Goal: Transaction & Acquisition: Purchase product/service

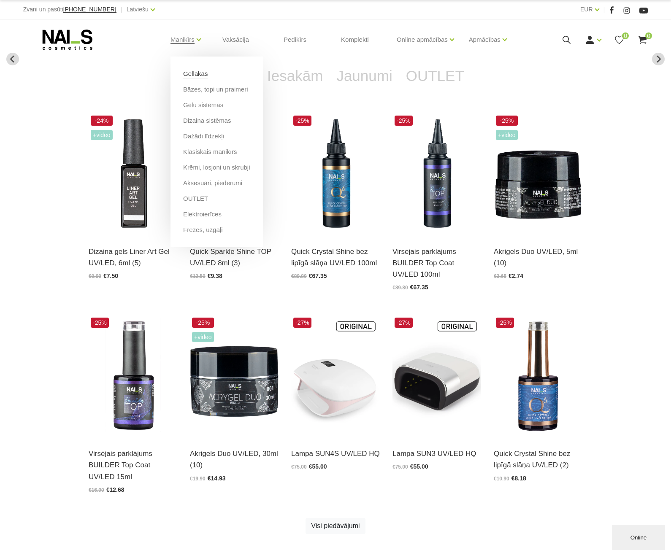
click at [193, 77] on link "Gēllakas" at bounding box center [195, 73] width 24 height 9
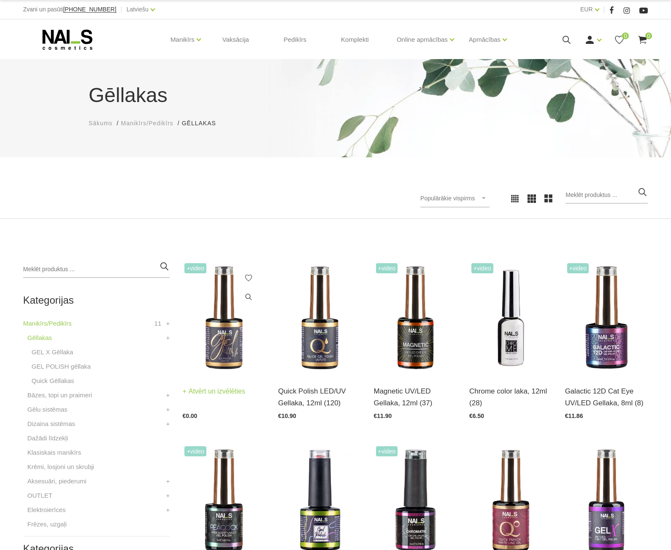
click at [229, 340] on img at bounding box center [223, 318] width 83 height 114
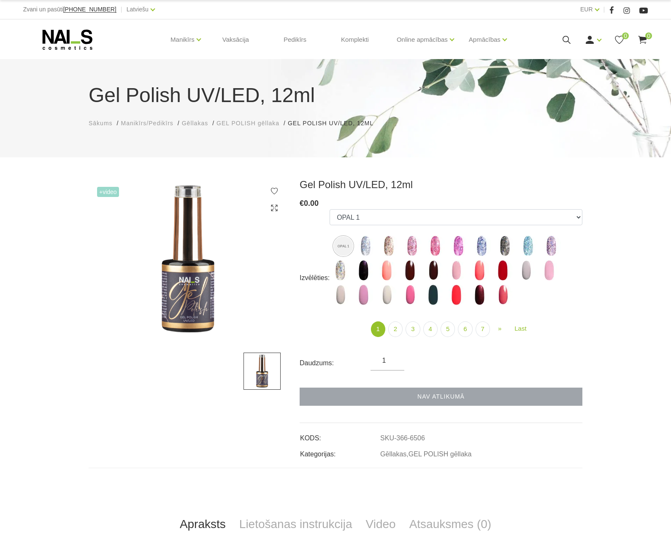
click at [230, 122] on span "GEL POLISH gēllaka" at bounding box center [247, 123] width 63 height 7
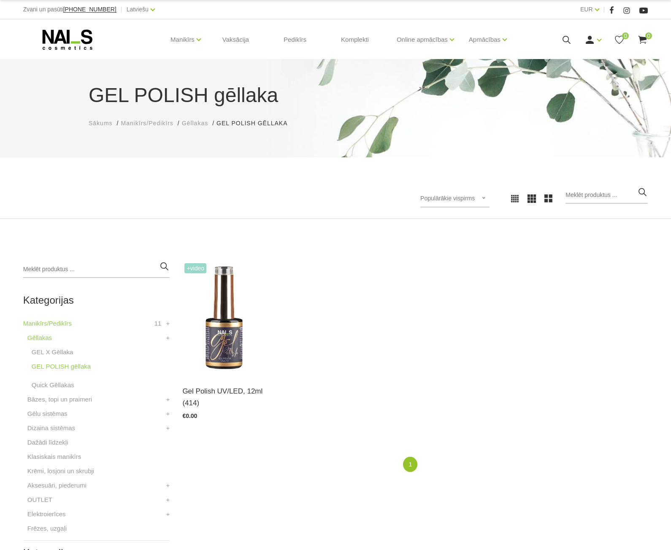
click at [163, 124] on span "Manikīrs/Pedikīrs" at bounding box center [147, 123] width 52 height 7
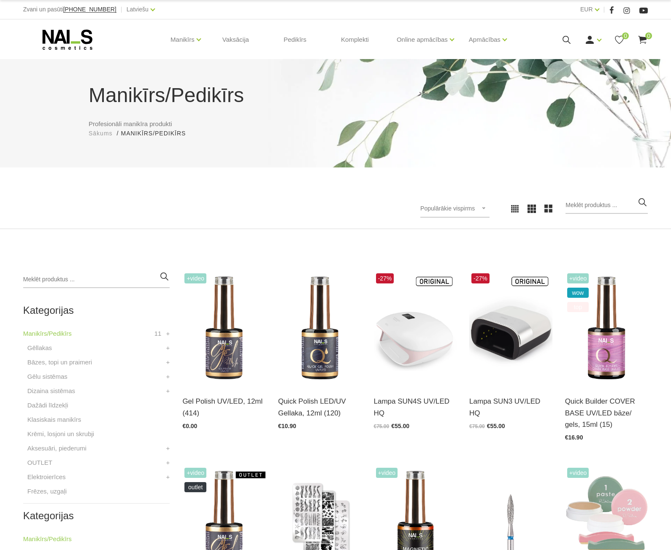
click at [75, 37] on icon at bounding box center [67, 39] width 89 height 21
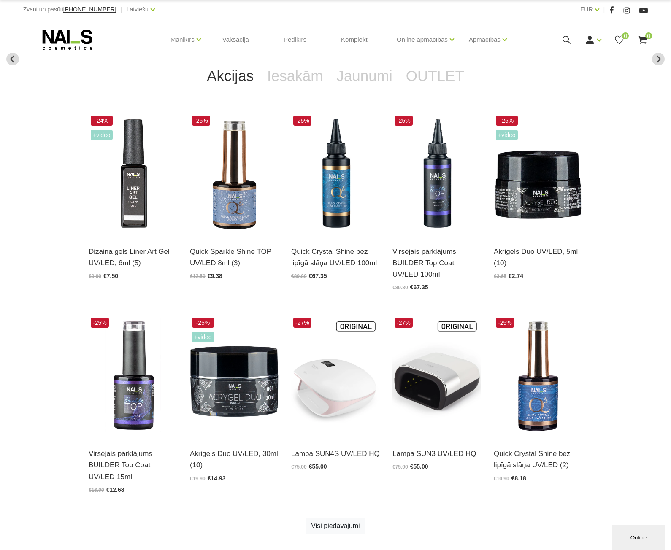
click at [63, 39] on use at bounding box center [67, 40] width 50 height 20
